Goal: Information Seeking & Learning: Learn about a topic

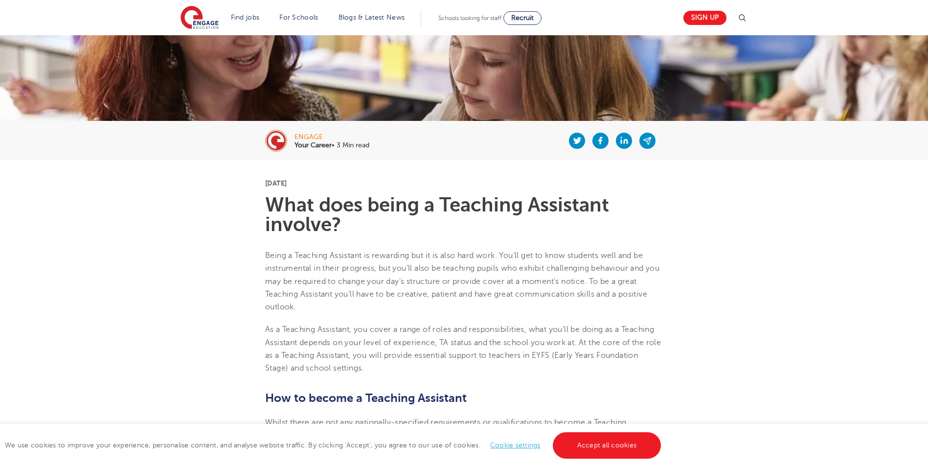
scroll to position [147, 0]
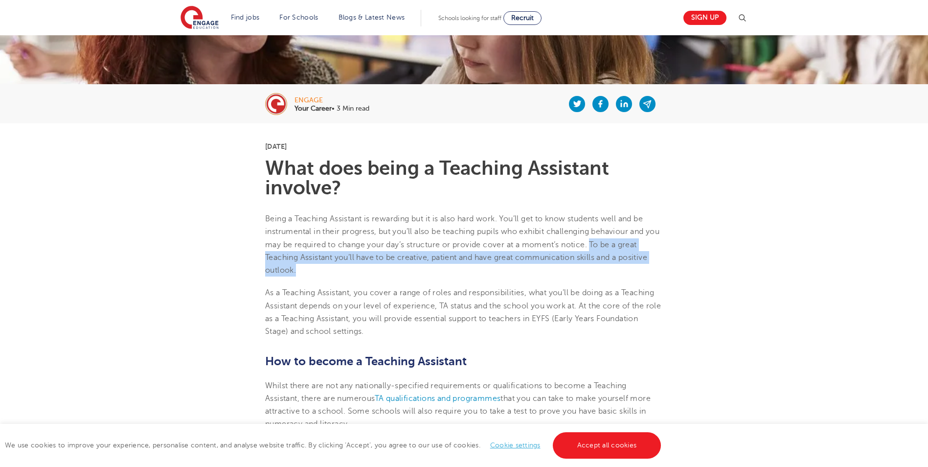
drag, startPoint x: 609, startPoint y: 247, endPoint x: 665, endPoint y: 266, distance: 59.4
drag, startPoint x: 665, startPoint y: 266, endPoint x: 629, endPoint y: 256, distance: 37.6
copy span "To be a great Teaching Assistant you’ll have to be creative, patient and have g…"
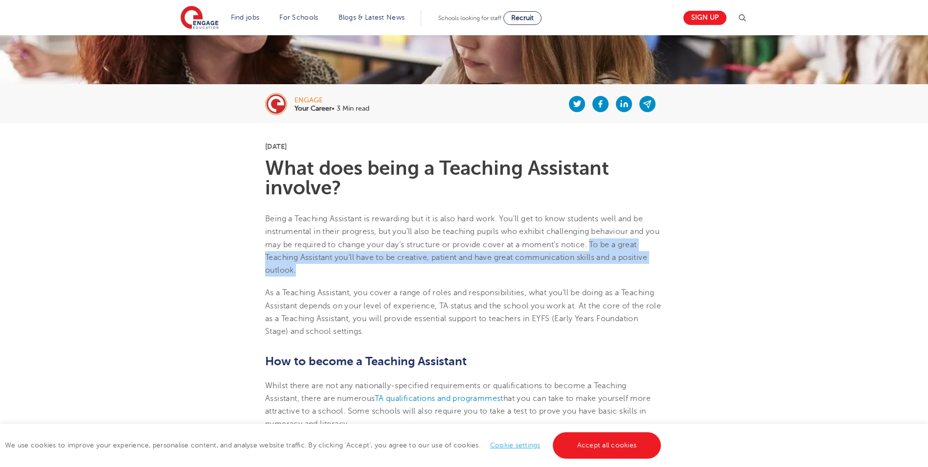
click at [372, 260] on span "Being a Teaching Assistant is rewarding but it is also hard work. You’ll get to…" at bounding box center [462, 244] width 394 height 60
drag, startPoint x: 359, startPoint y: 266, endPoint x: 347, endPoint y: 264, distance: 11.8
click at [359, 266] on p "Being a Teaching Assistant is rewarding but it is also hard work. You’ll get to…" at bounding box center [464, 244] width 398 height 64
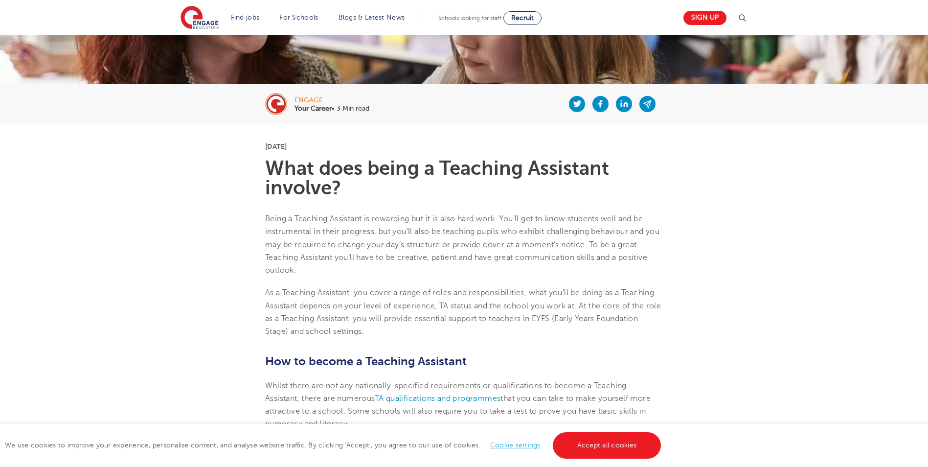
click at [357, 286] on p "As a Teaching Assistant, you cover a range of roles and responsibilities, what …" at bounding box center [464, 311] width 398 height 51
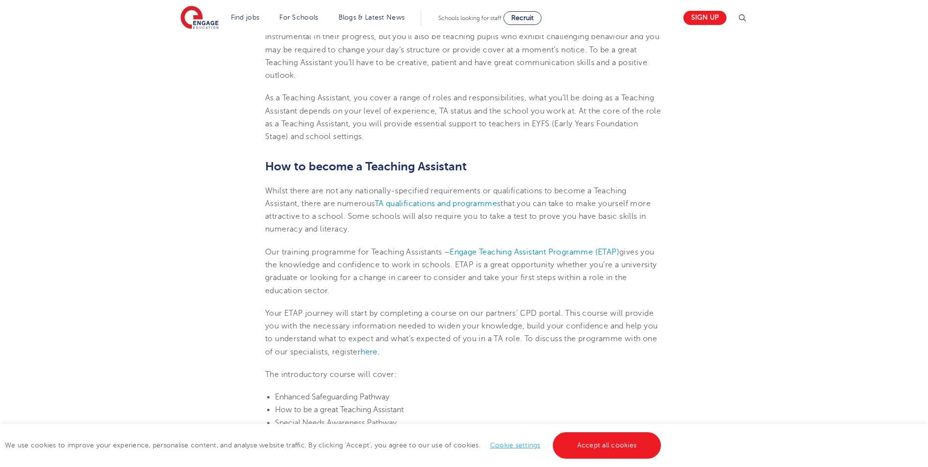
scroll to position [342, 0]
